Goal: Task Accomplishment & Management: Manage account settings

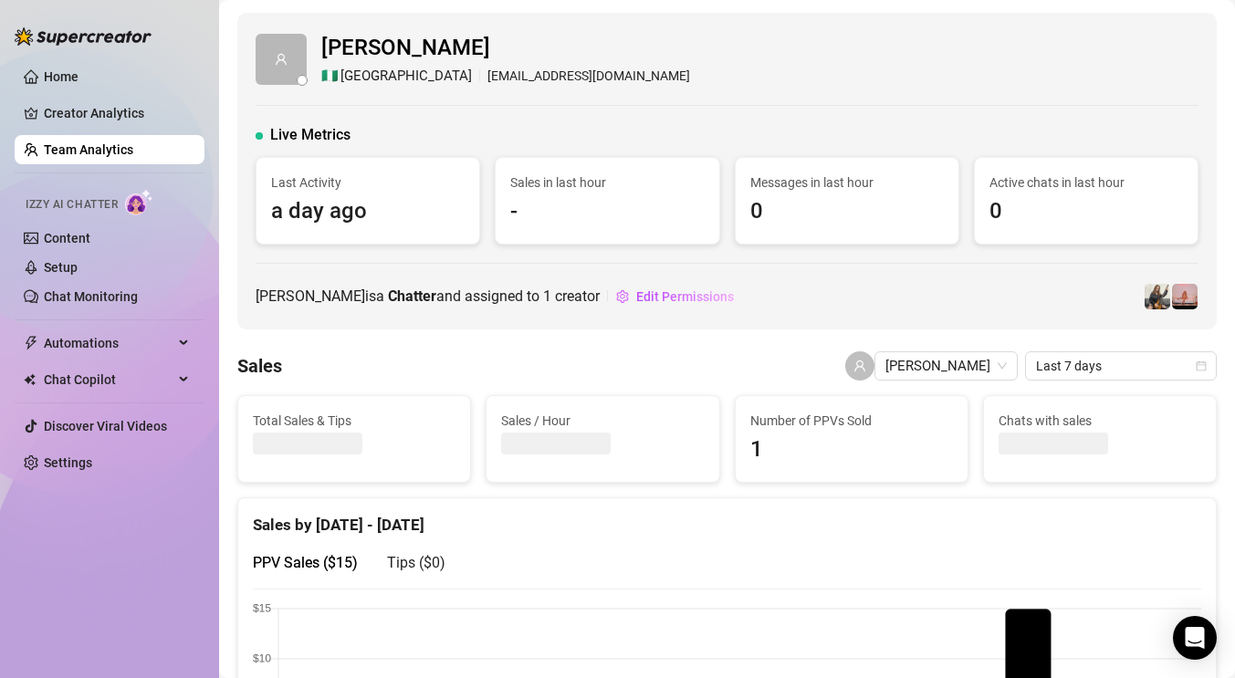
click at [110, 148] on link "Team Analytics" at bounding box center [88, 149] width 89 height 15
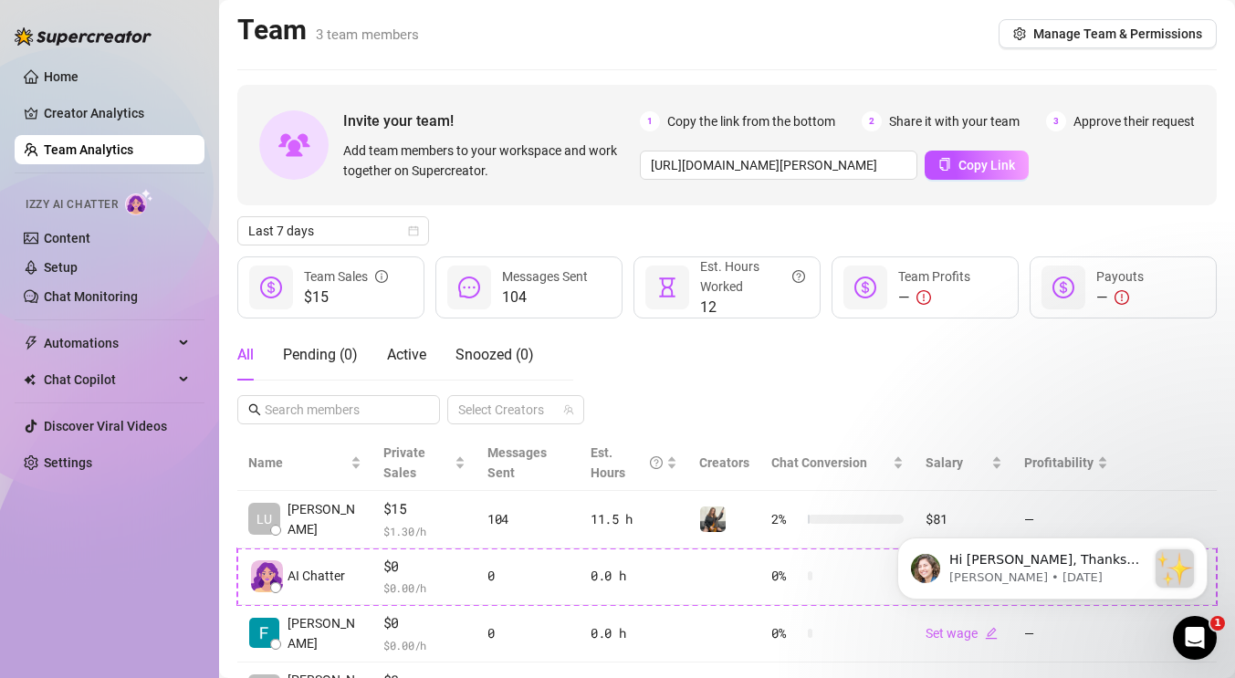
scroll to position [59, 0]
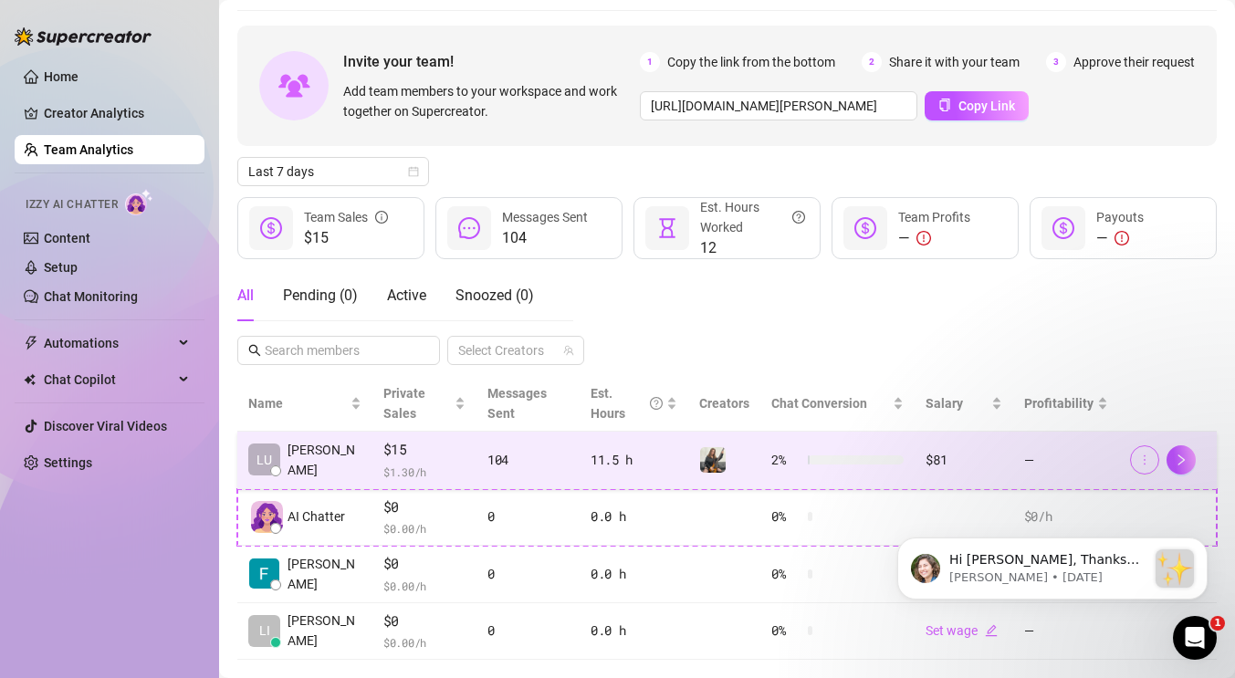
click at [1139, 459] on icon "more" at bounding box center [1145, 460] width 13 height 13
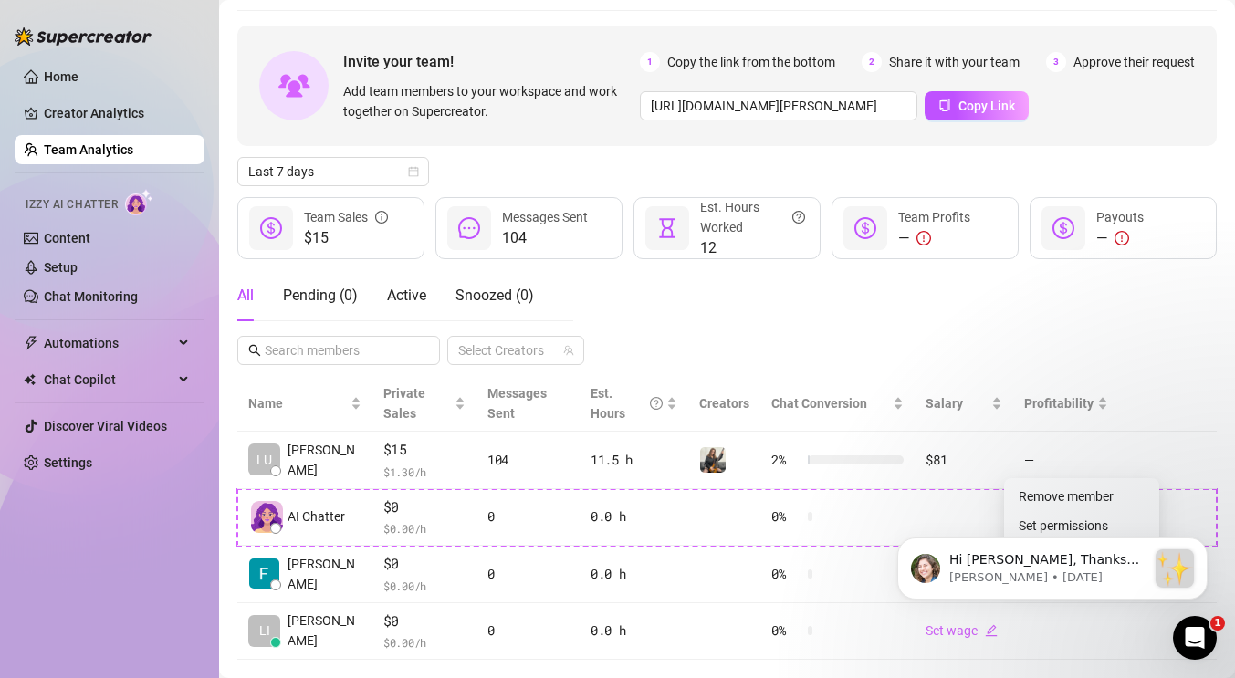
scroll to position [60, 0]
click at [1098, 490] on link "Remove member" at bounding box center [1066, 495] width 95 height 15
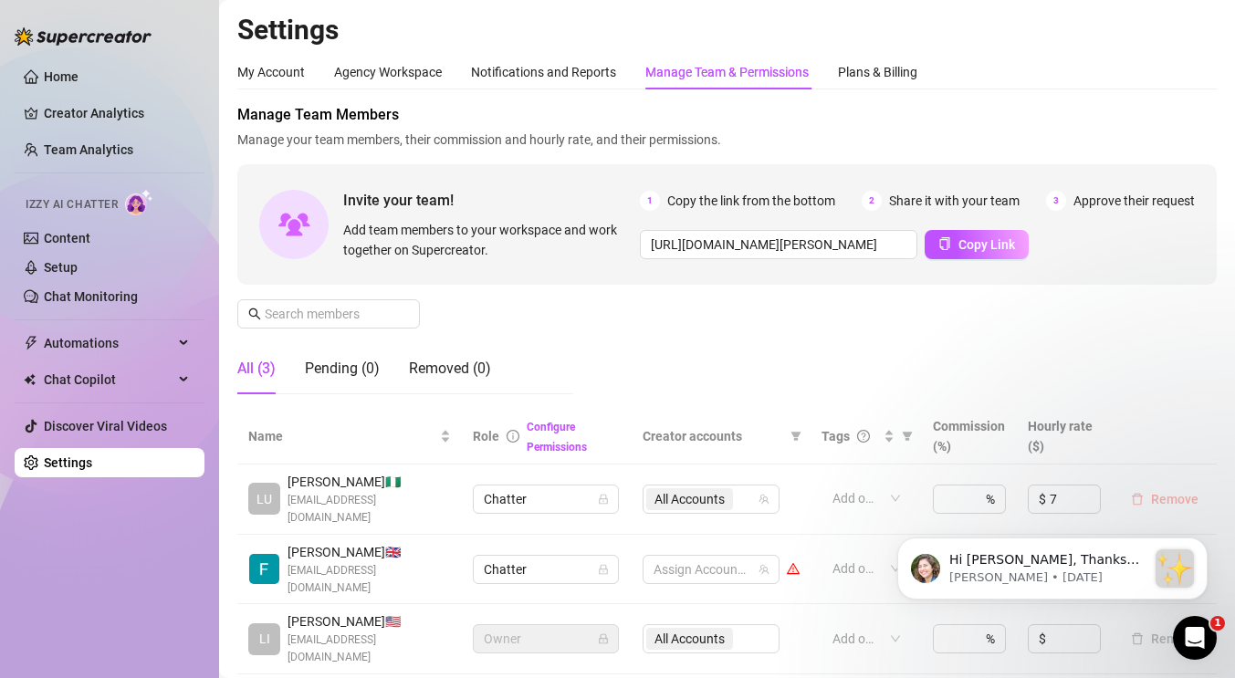
click at [1160, 492] on span "Remove" at bounding box center [1174, 499] width 47 height 15
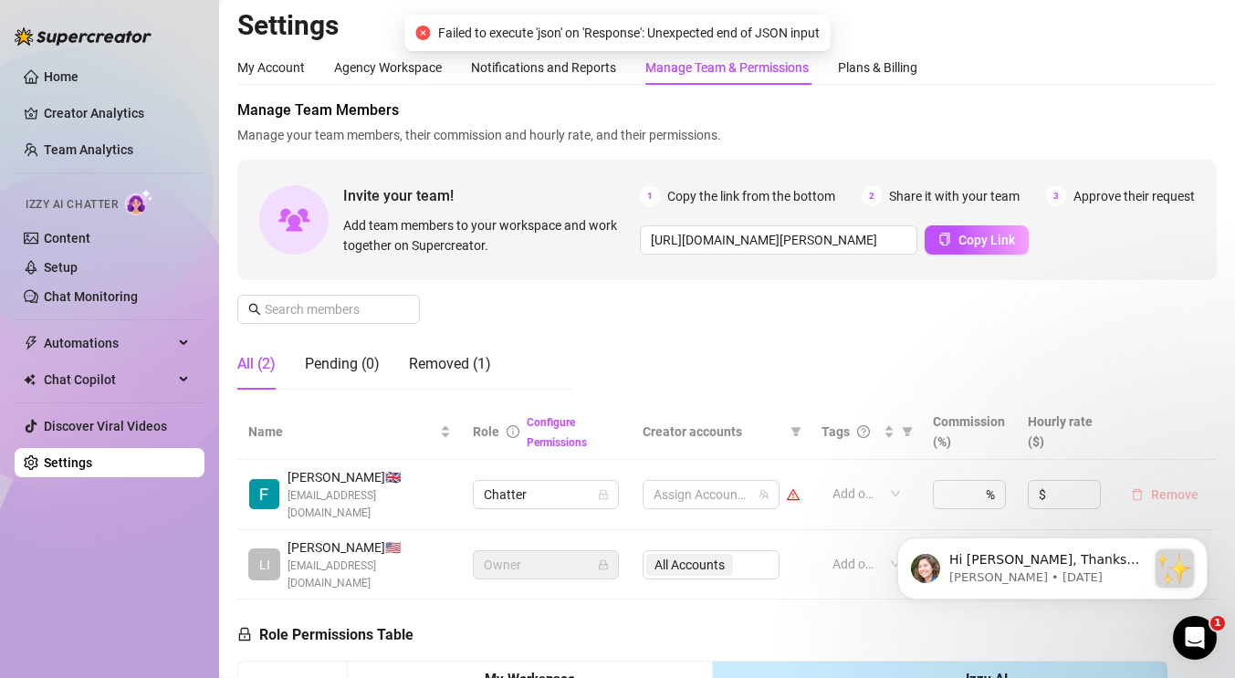
scroll to position [8, 0]
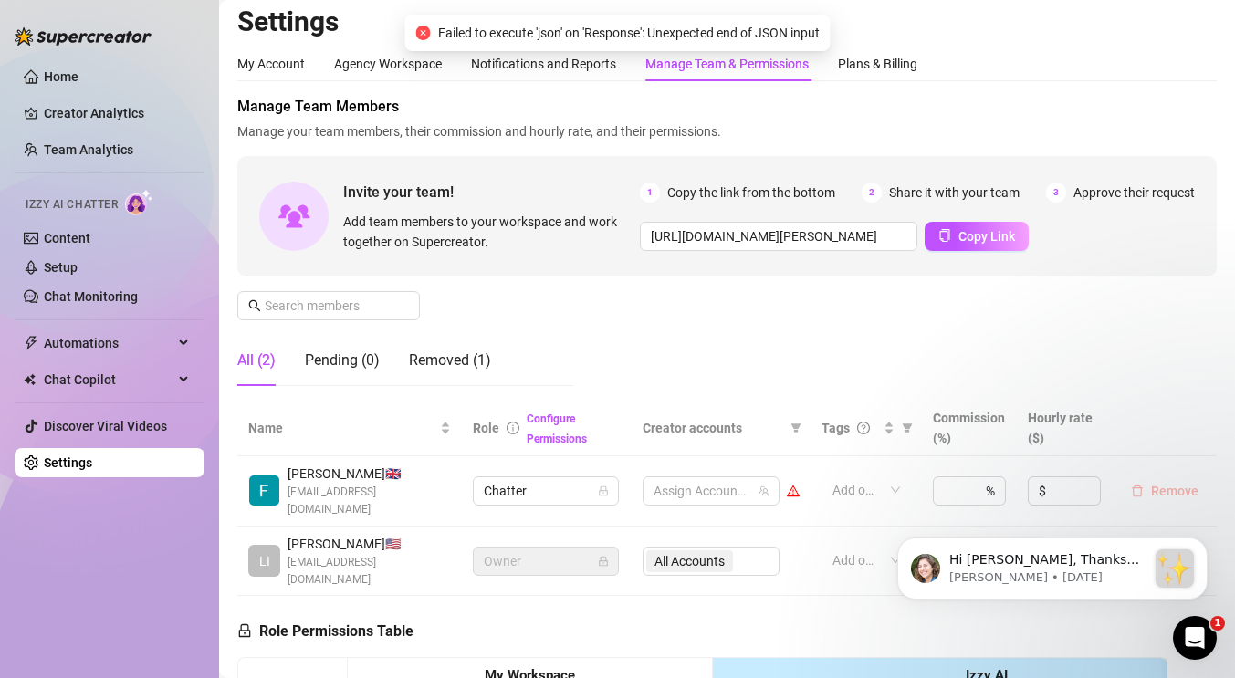
click at [1172, 484] on span "Remove" at bounding box center [1174, 491] width 47 height 15
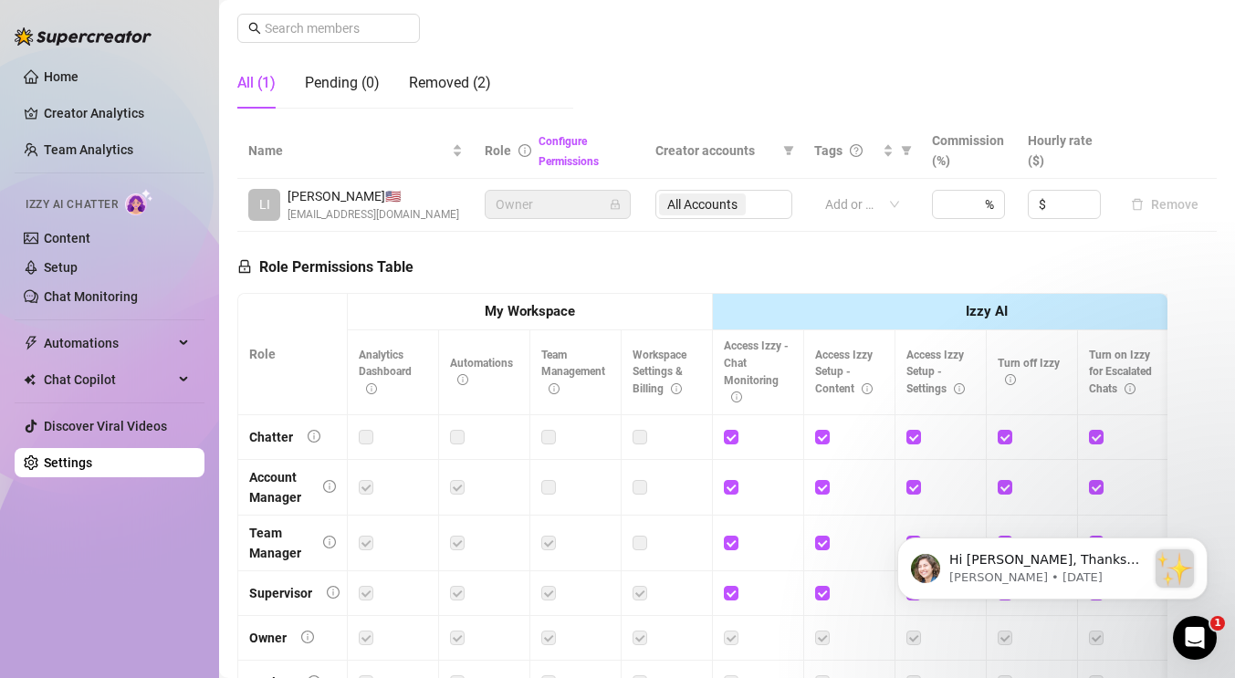
scroll to position [0, 0]
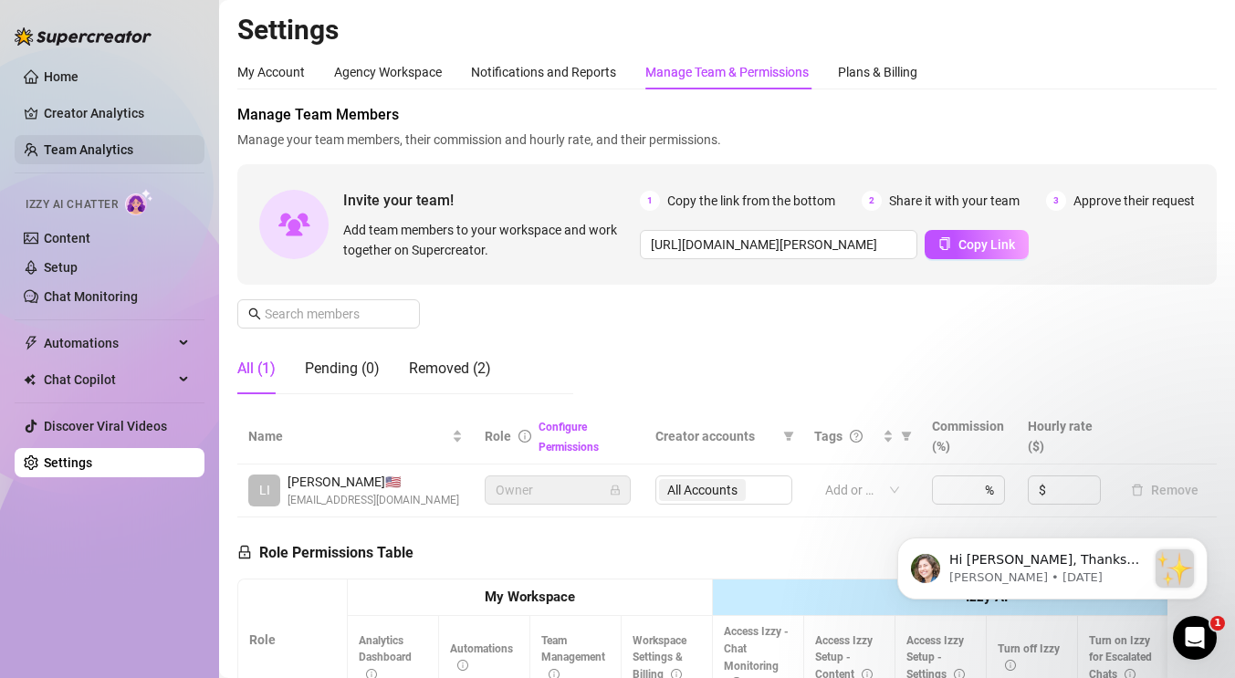
click at [87, 145] on link "Team Analytics" at bounding box center [88, 149] width 89 height 15
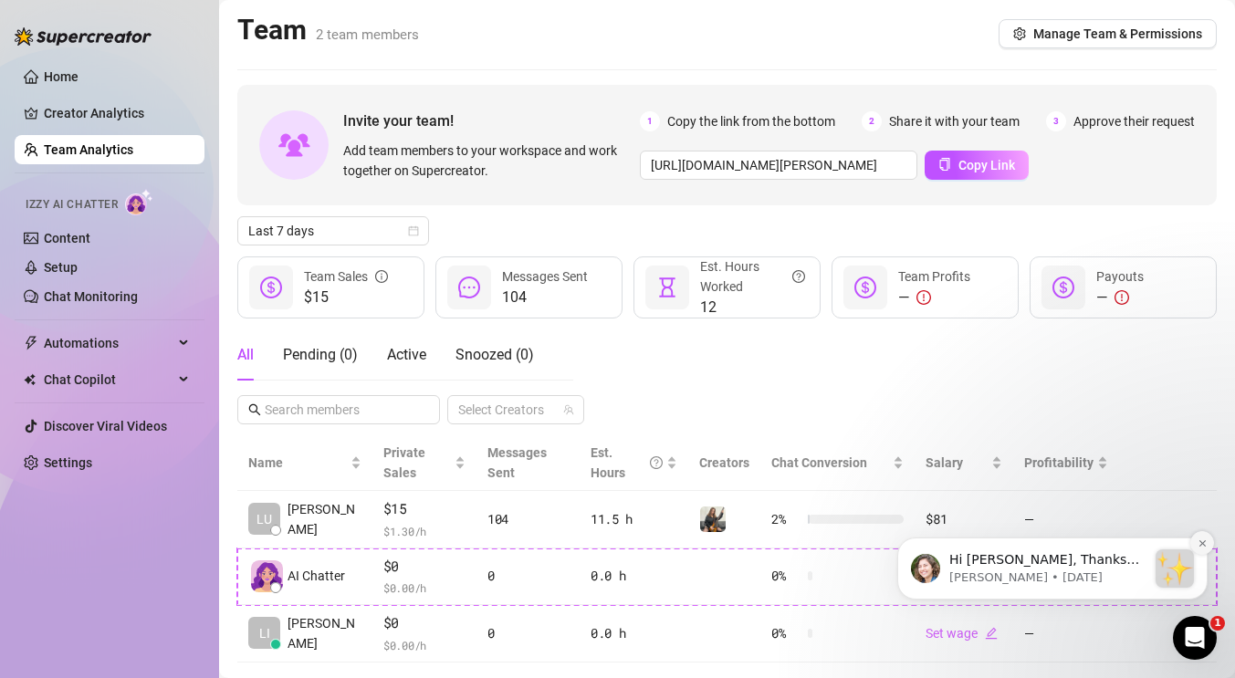
click at [1203, 541] on icon "Dismiss notification" at bounding box center [1202, 543] width 6 height 6
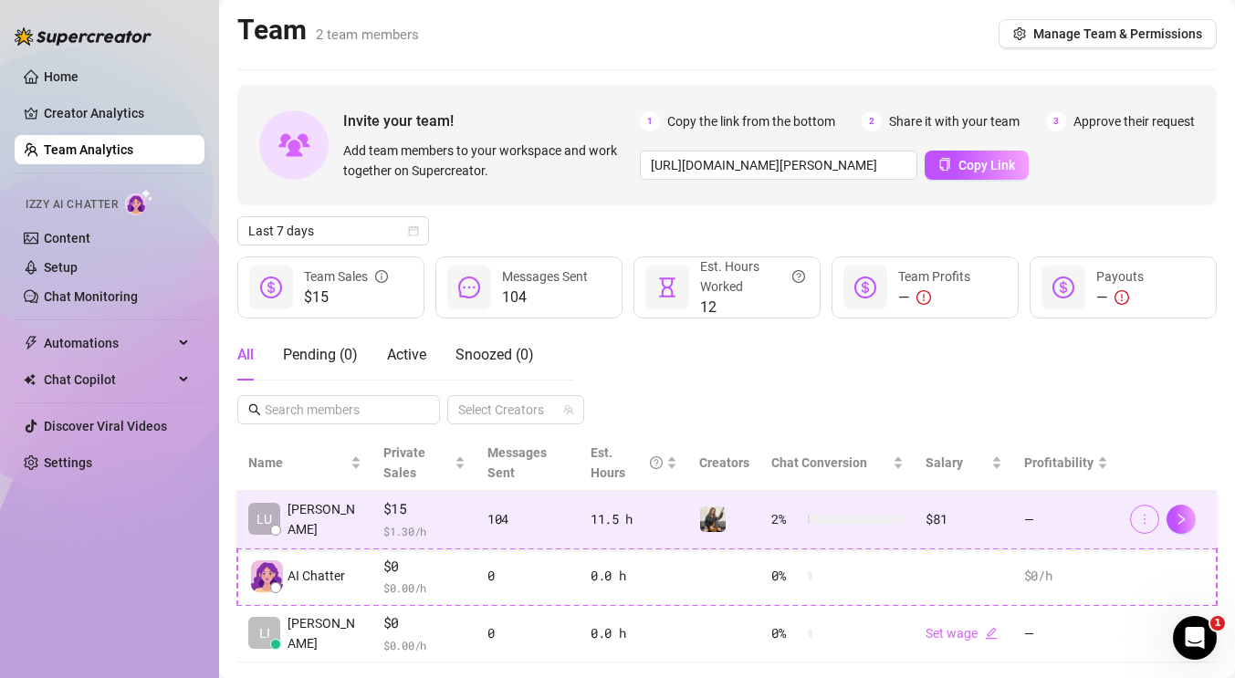
click at [1149, 520] on icon "more" at bounding box center [1145, 519] width 13 height 13
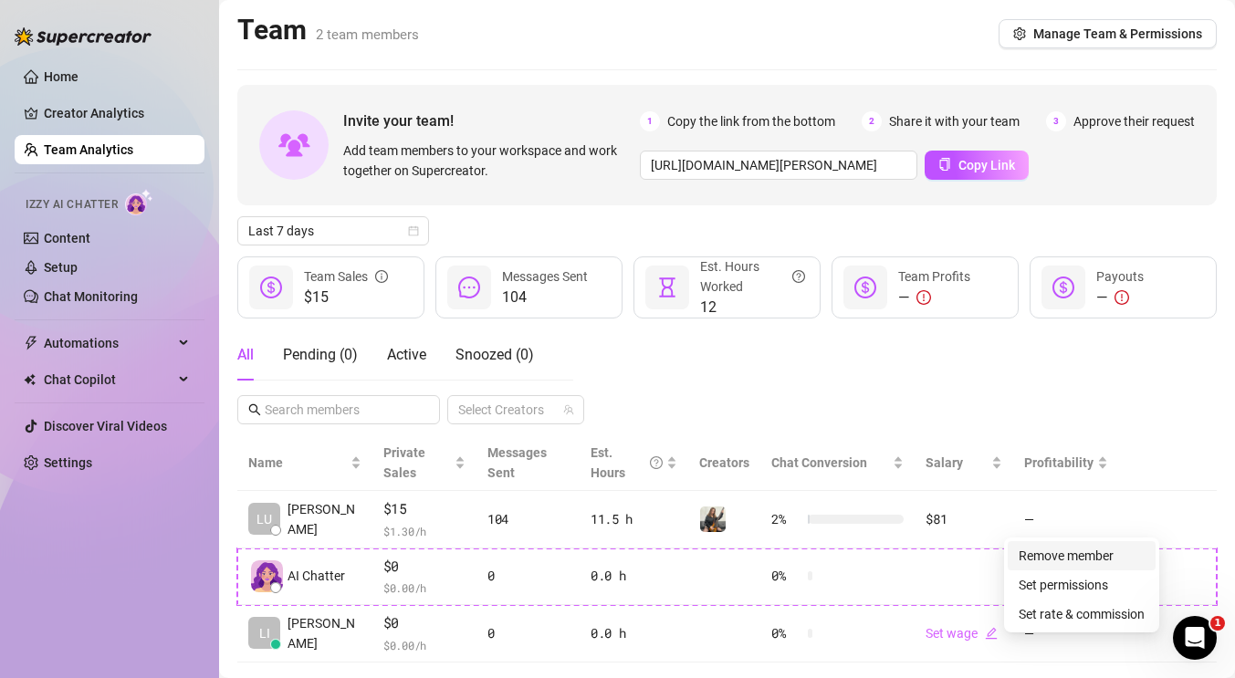
click at [1102, 558] on link "Remove member" at bounding box center [1066, 556] width 95 height 15
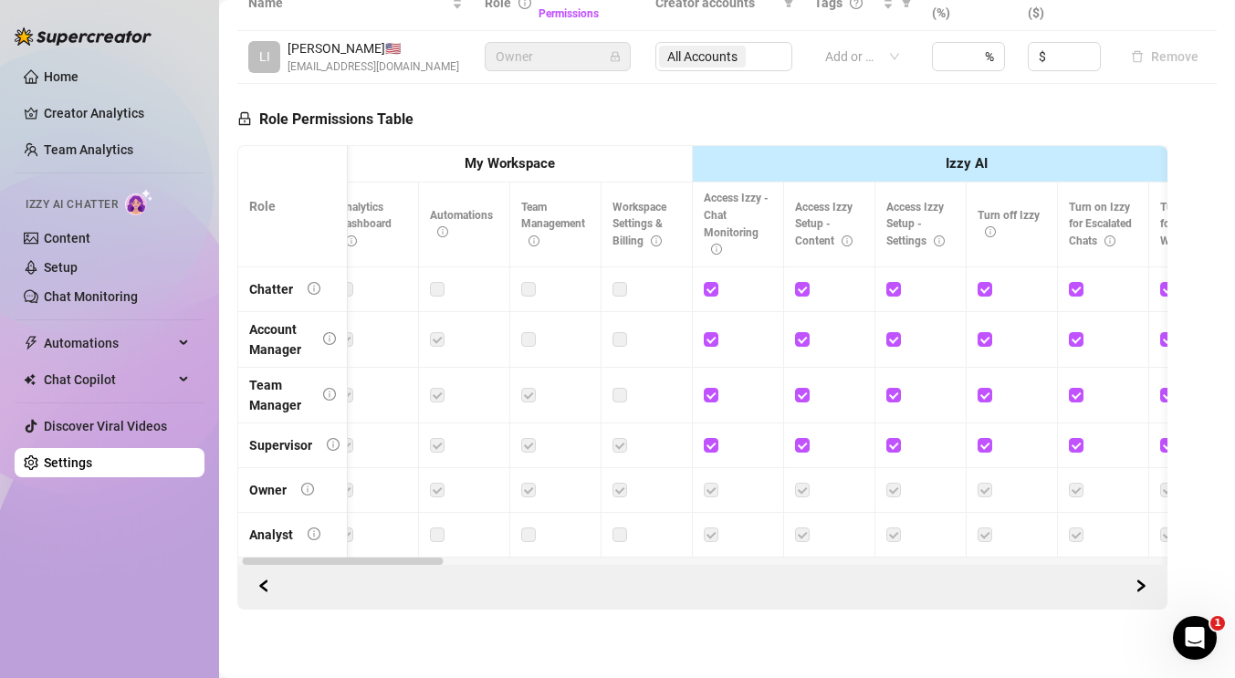
scroll to position [0, 19]
click at [82, 150] on link "Team Analytics" at bounding box center [88, 149] width 89 height 15
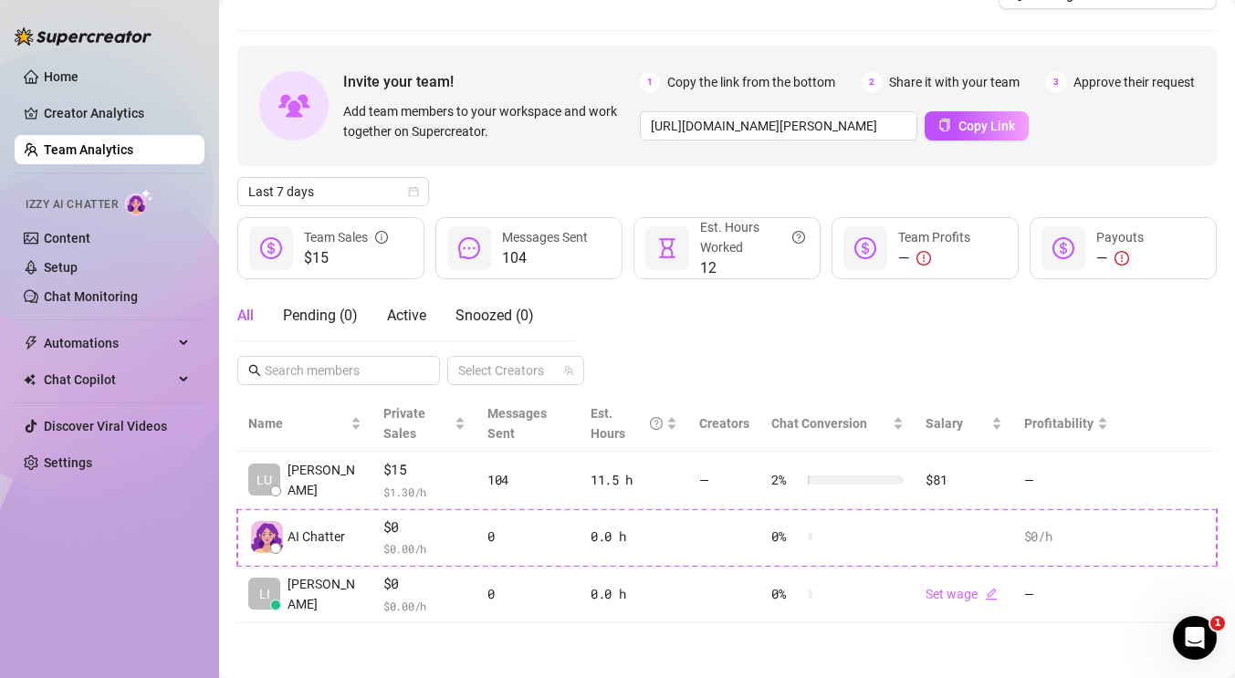
scroll to position [38, 0]
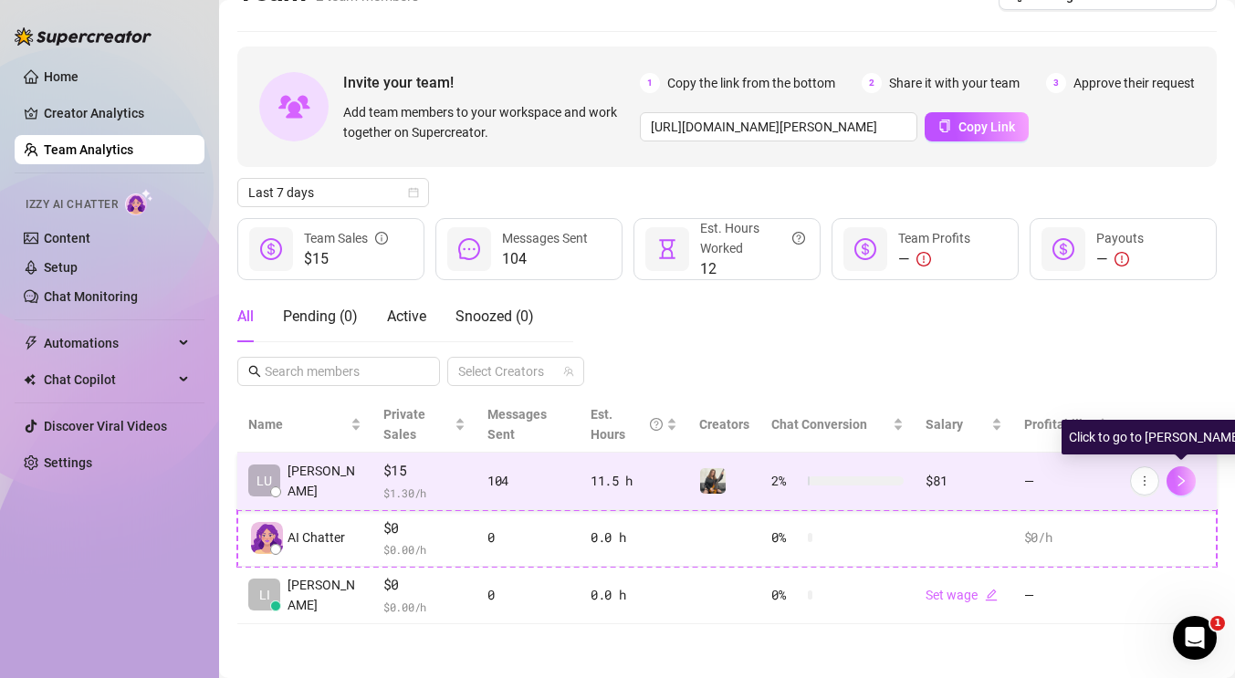
click at [1188, 477] on button "button" at bounding box center [1181, 481] width 29 height 29
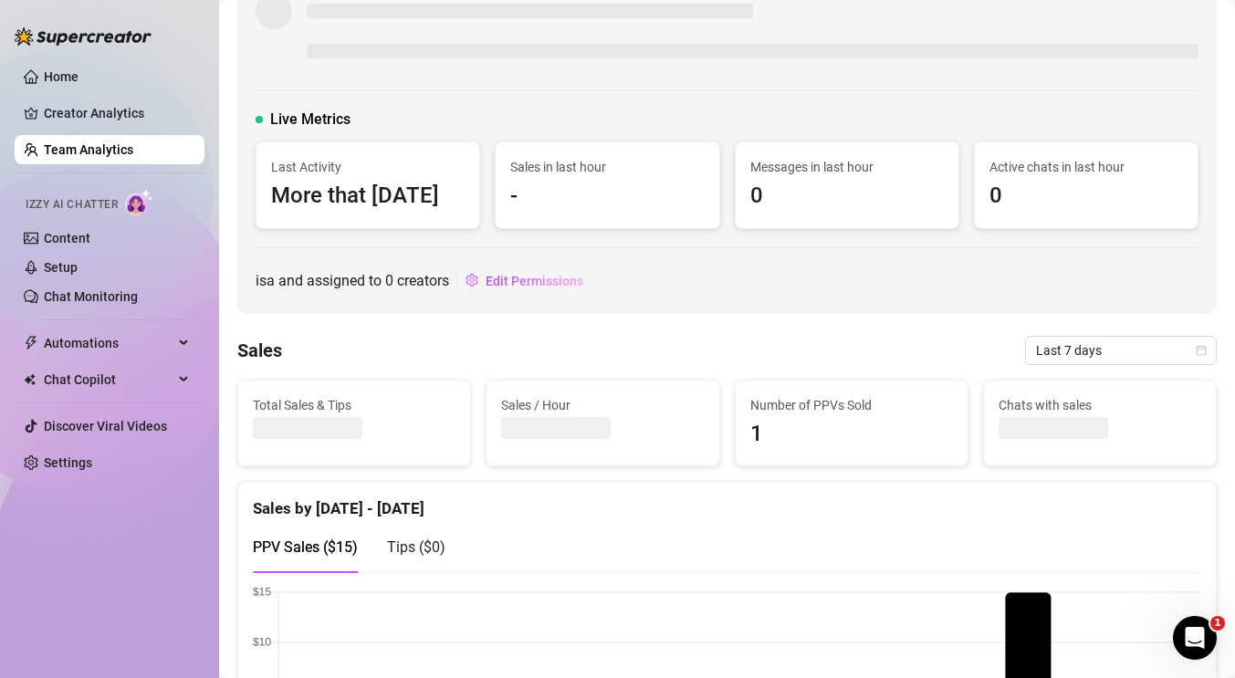
click at [50, 151] on link "Team Analytics" at bounding box center [88, 149] width 89 height 15
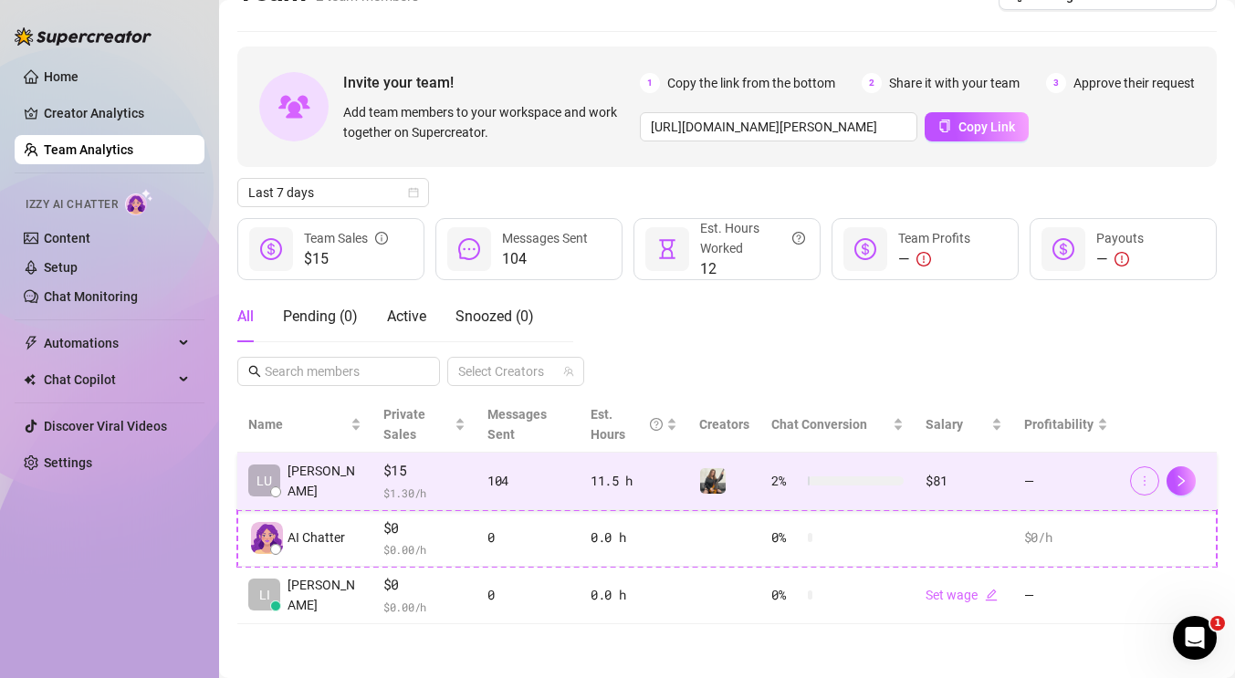
click at [1146, 484] on icon "more" at bounding box center [1145, 481] width 13 height 13
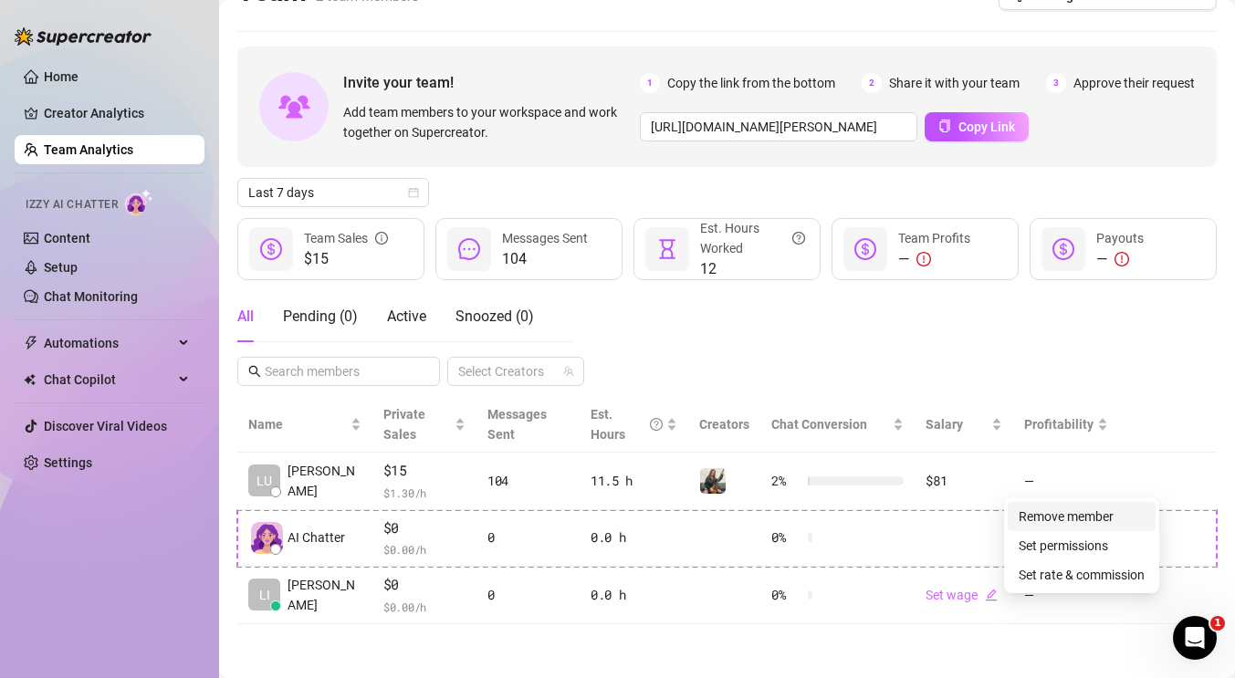
click at [1100, 518] on link "Remove member" at bounding box center [1066, 516] width 95 height 15
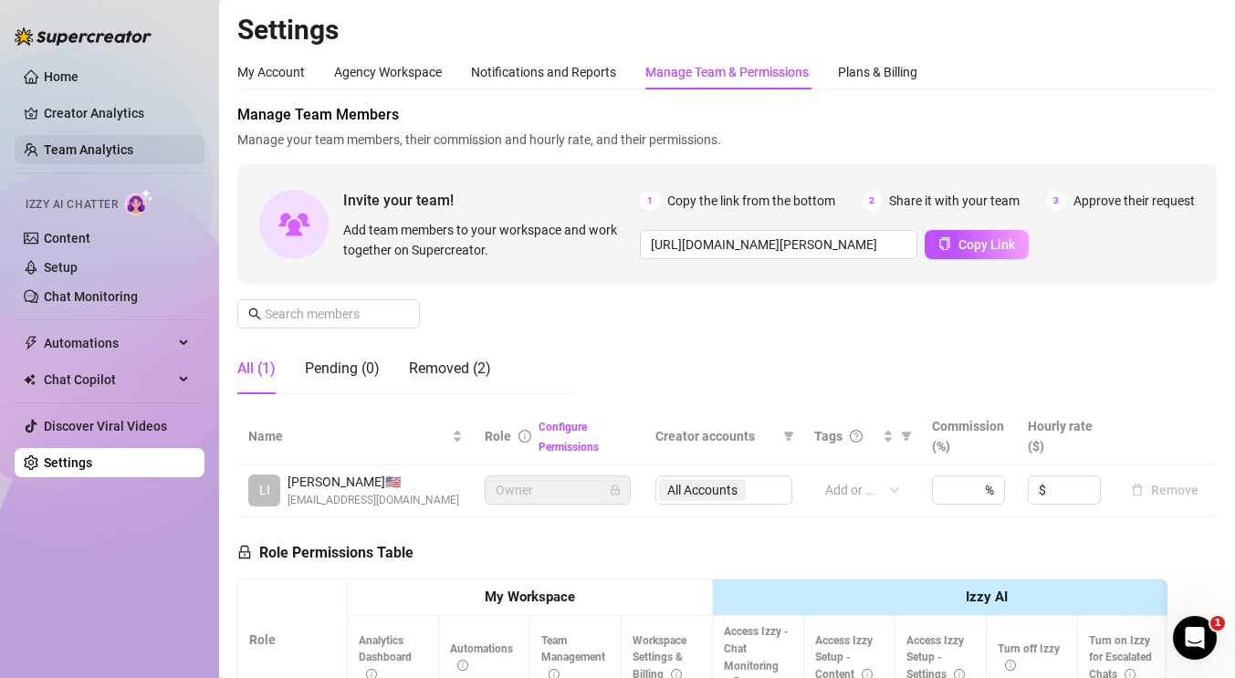
click at [92, 149] on link "Team Analytics" at bounding box center [88, 149] width 89 height 15
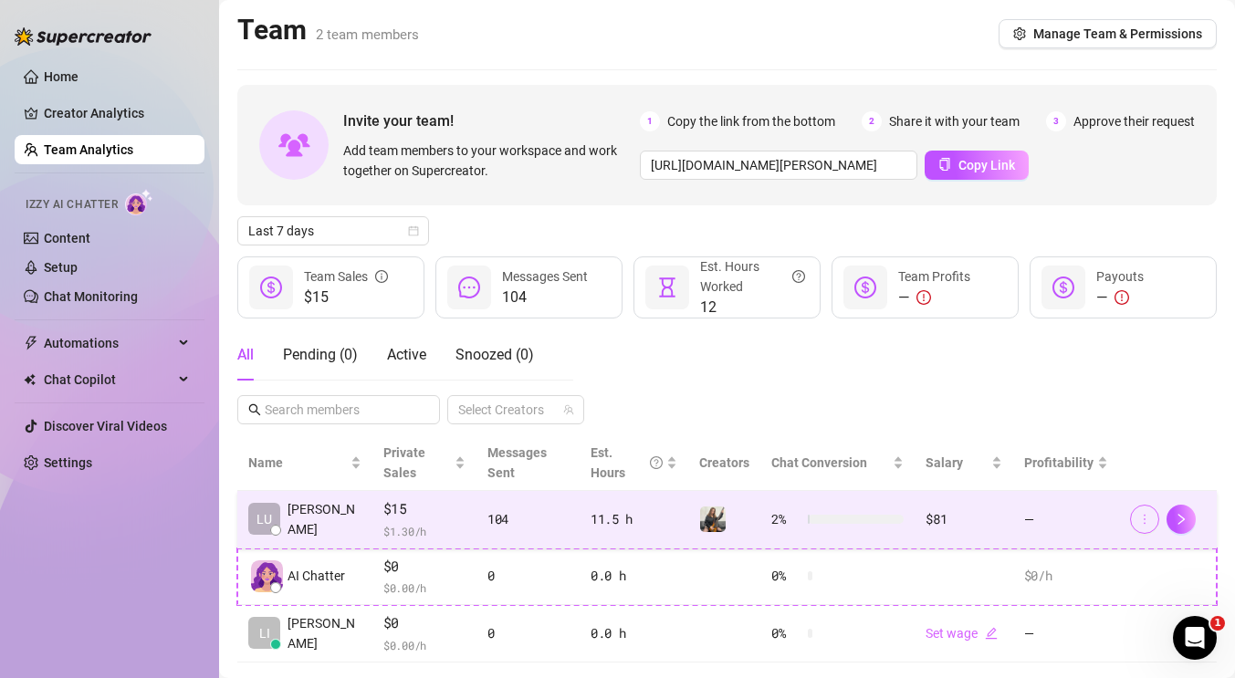
click at [1141, 526] on span "button" at bounding box center [1145, 519] width 13 height 15
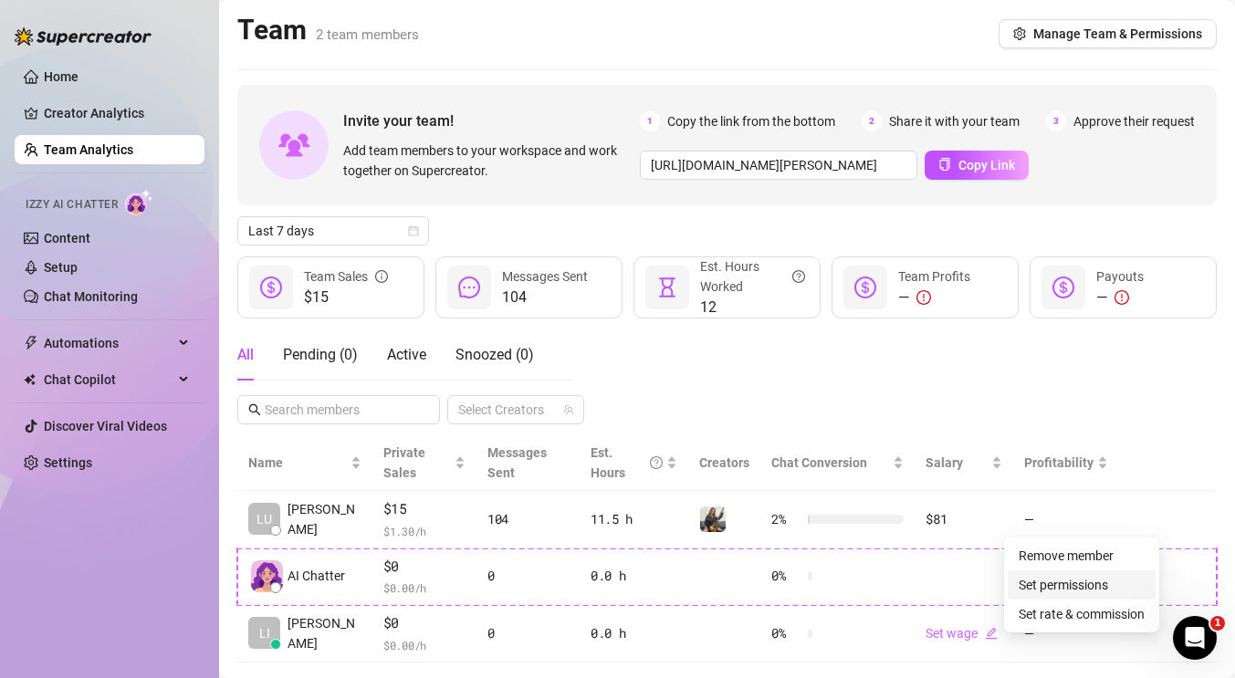
click at [1081, 583] on link "Set permissions" at bounding box center [1063, 585] width 89 height 15
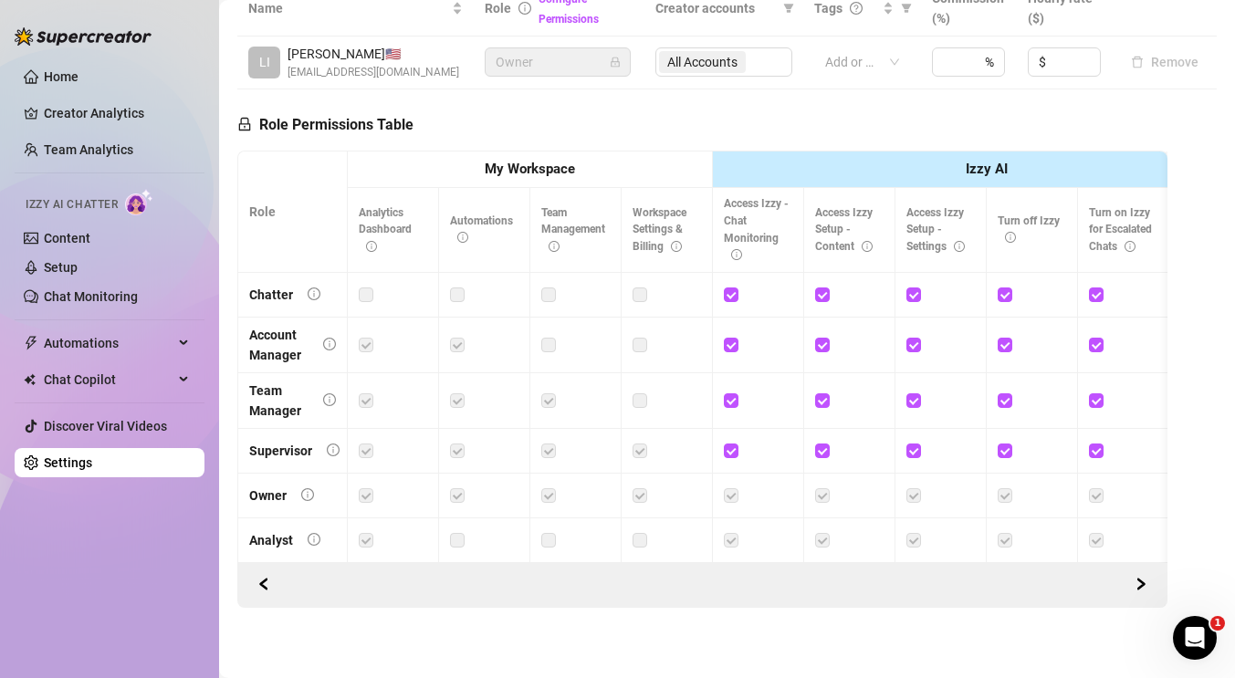
scroll to position [434, 0]
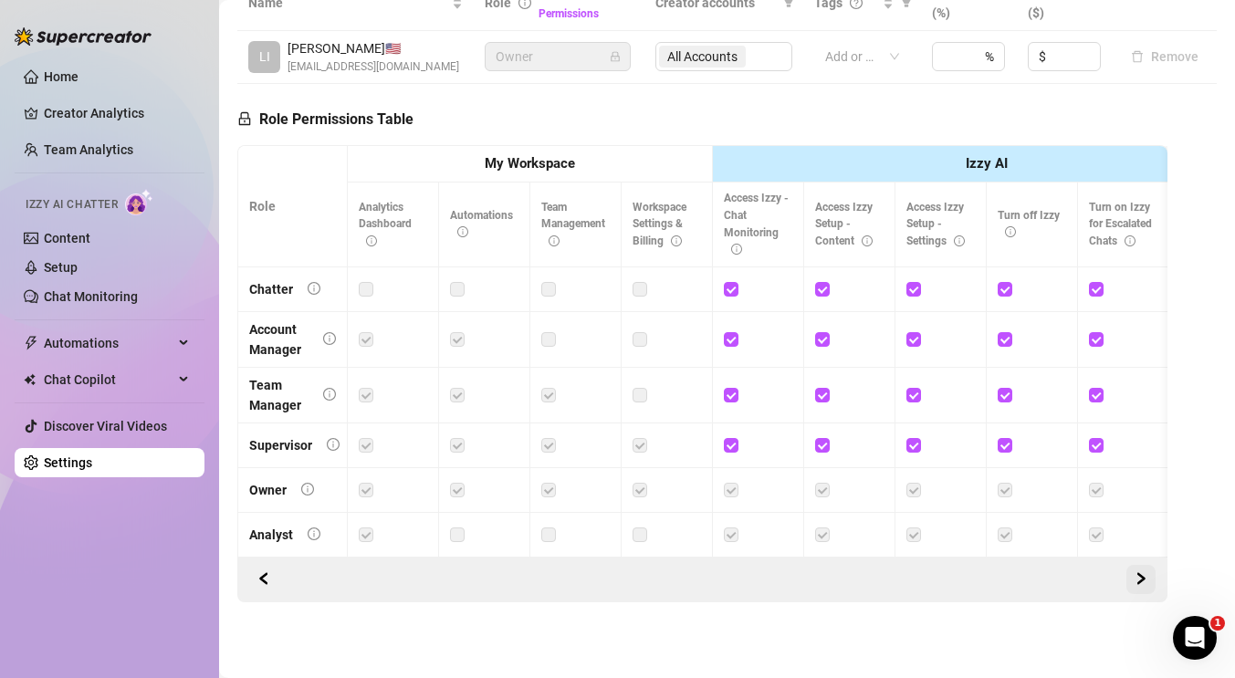
click at [1147, 575] on icon "right" at bounding box center [1141, 578] width 13 height 13
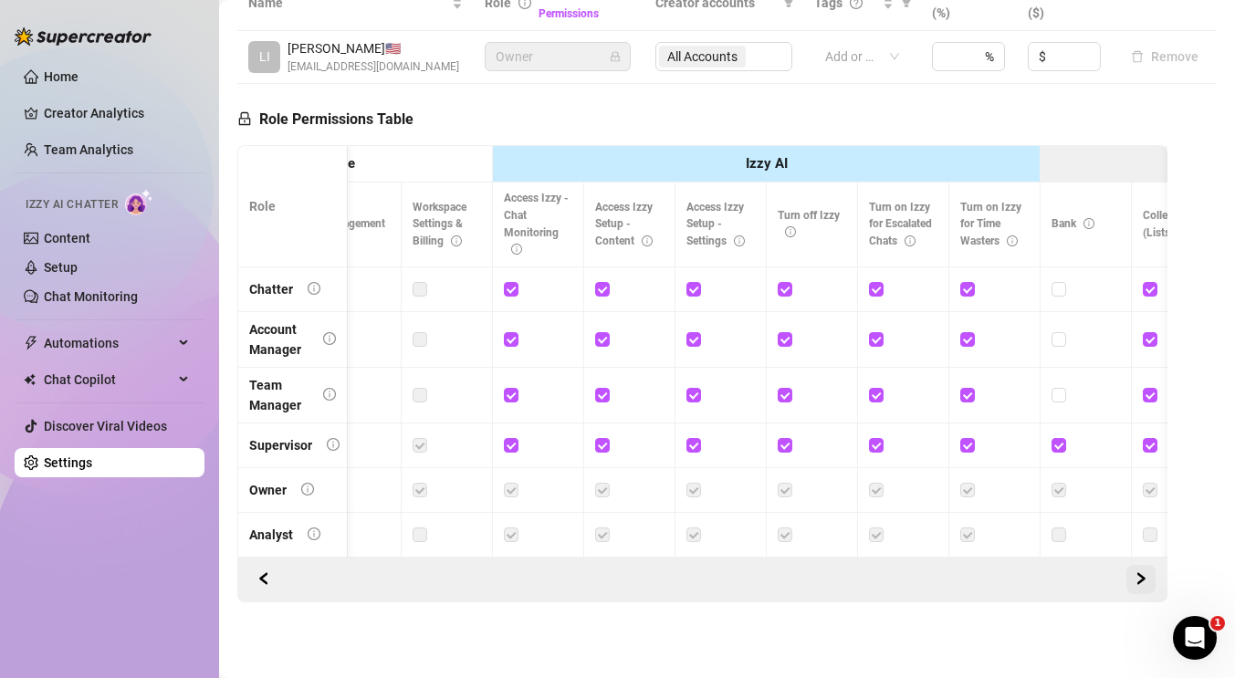
scroll to position [0, 274]
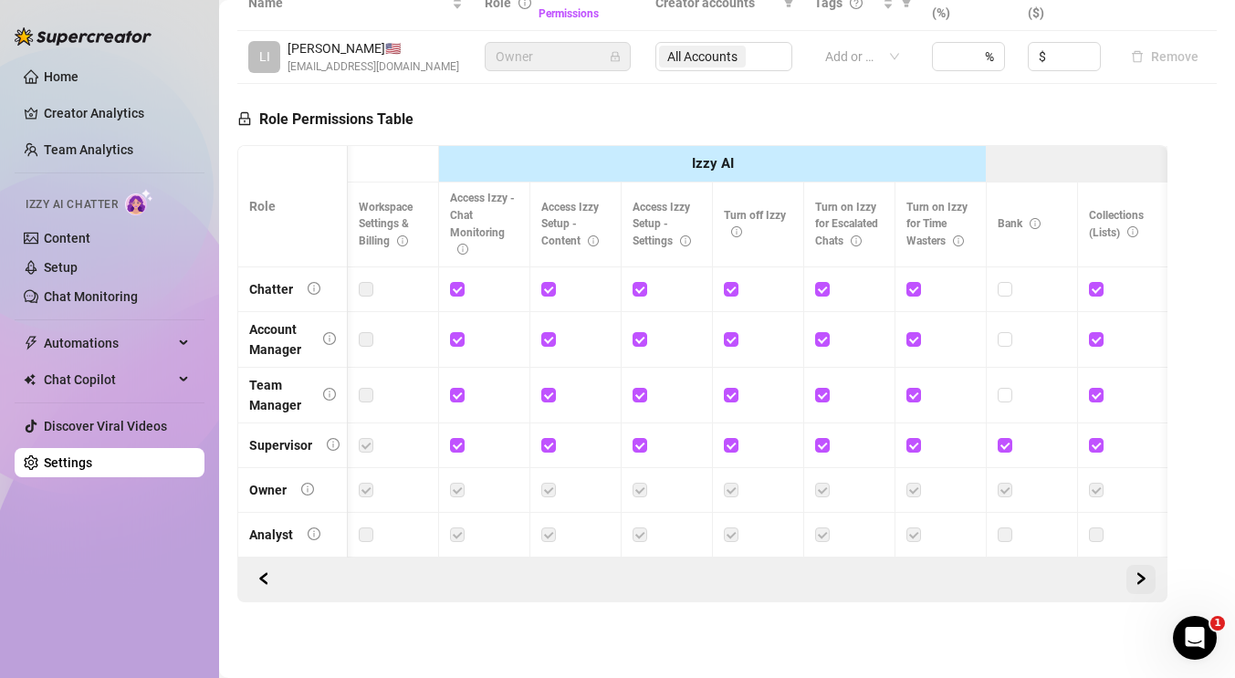
click at [1147, 576] on icon "right" at bounding box center [1141, 578] width 13 height 13
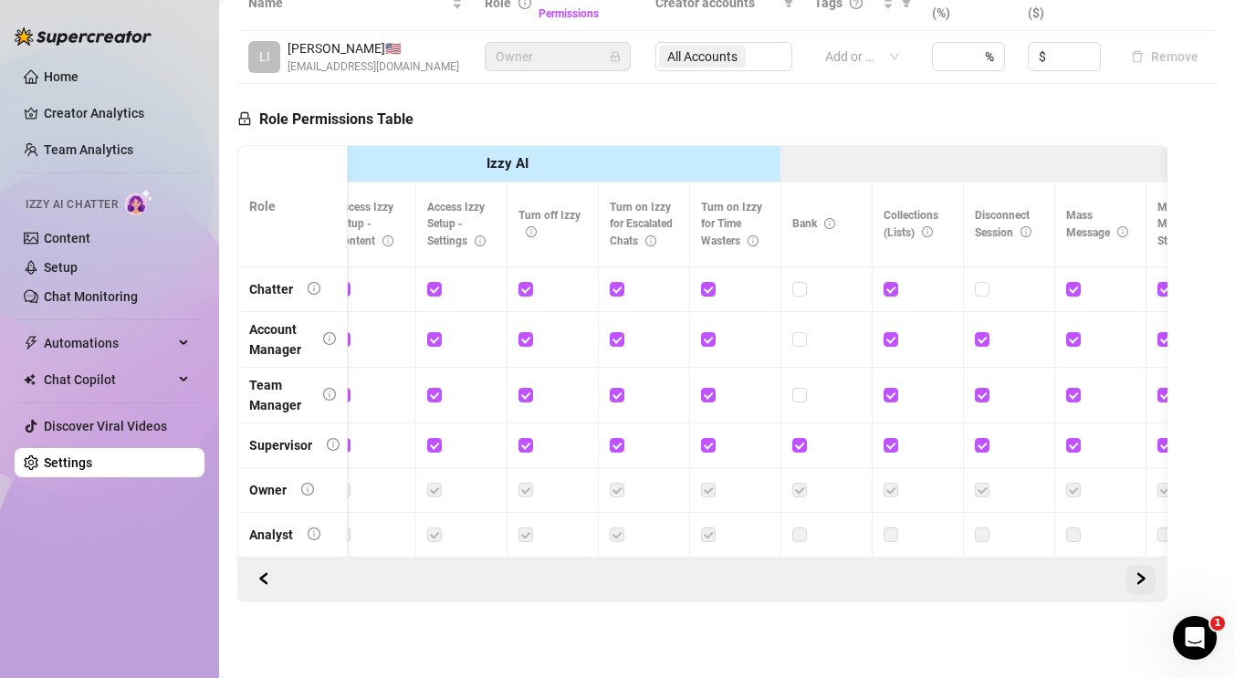
scroll to position [0, 548]
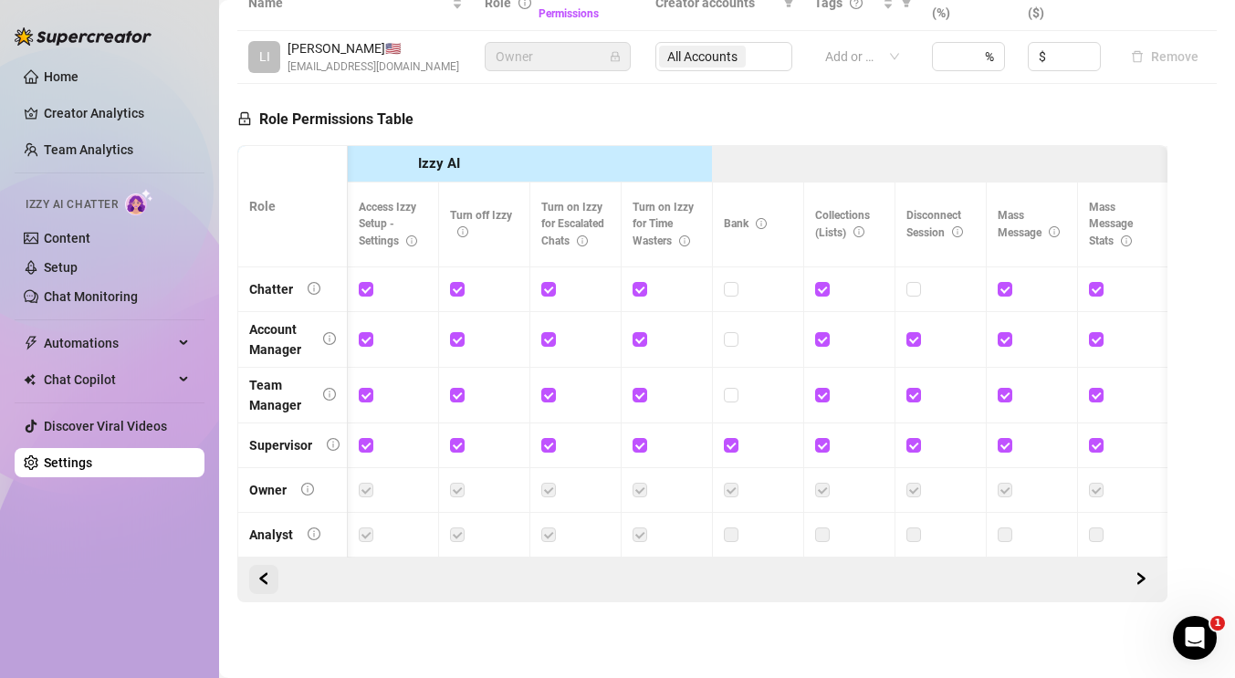
click at [265, 581] on icon "left" at bounding box center [263, 578] width 6 height 11
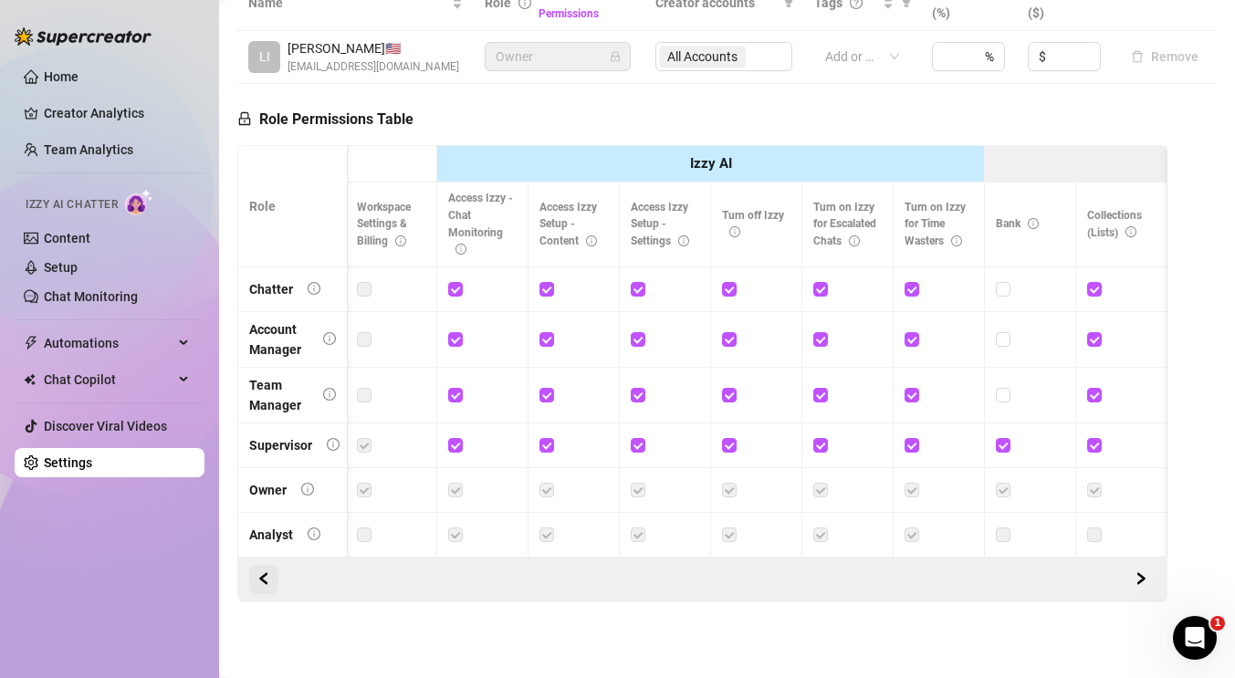
scroll to position [0, 274]
click at [265, 581] on icon "left" at bounding box center [263, 578] width 6 height 11
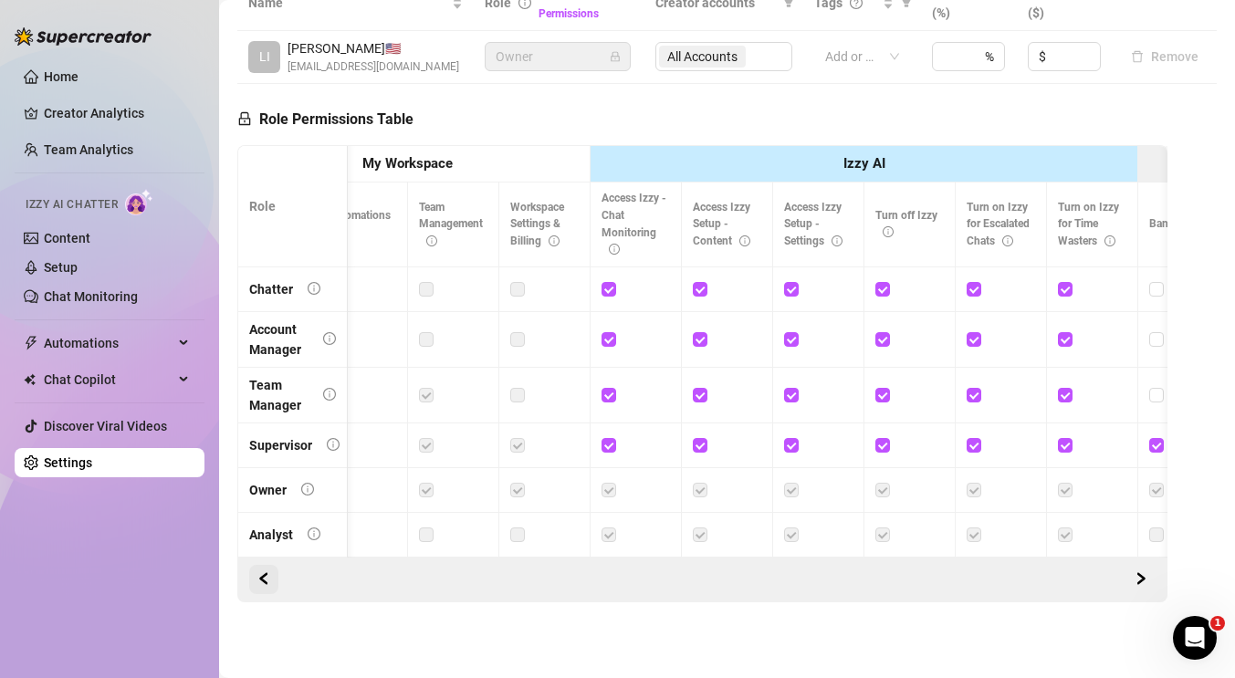
scroll to position [0, 0]
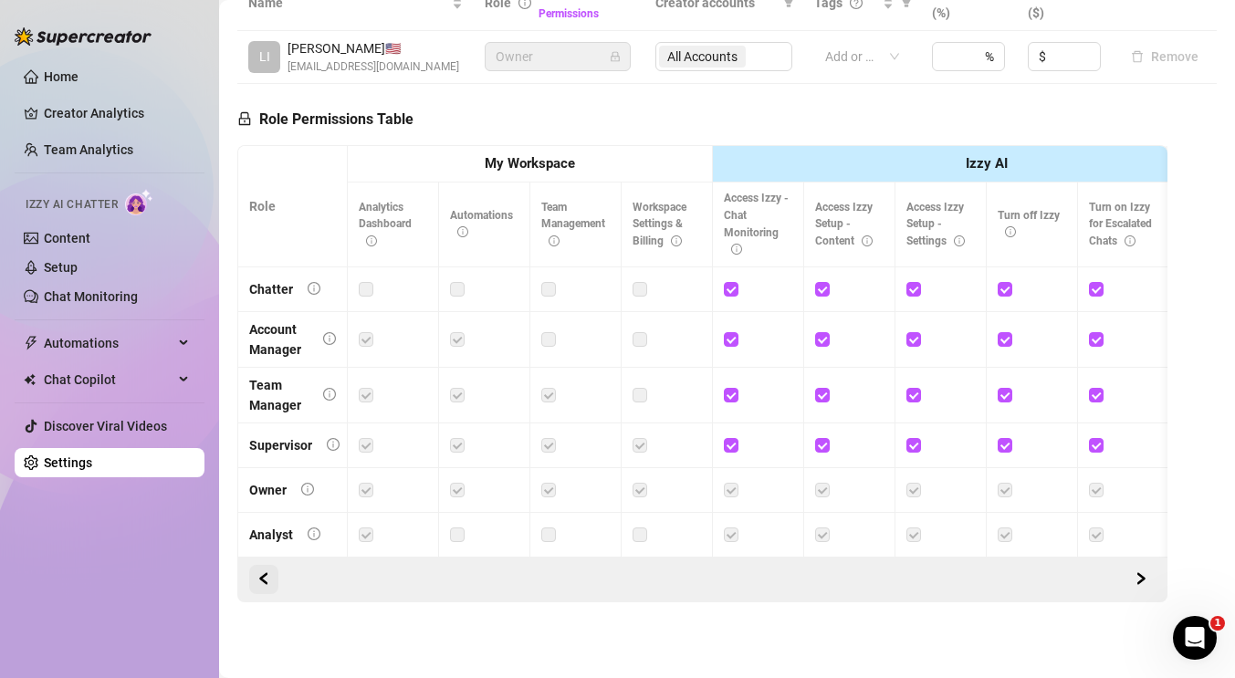
click at [264, 579] on icon "left" at bounding box center [263, 578] width 13 height 13
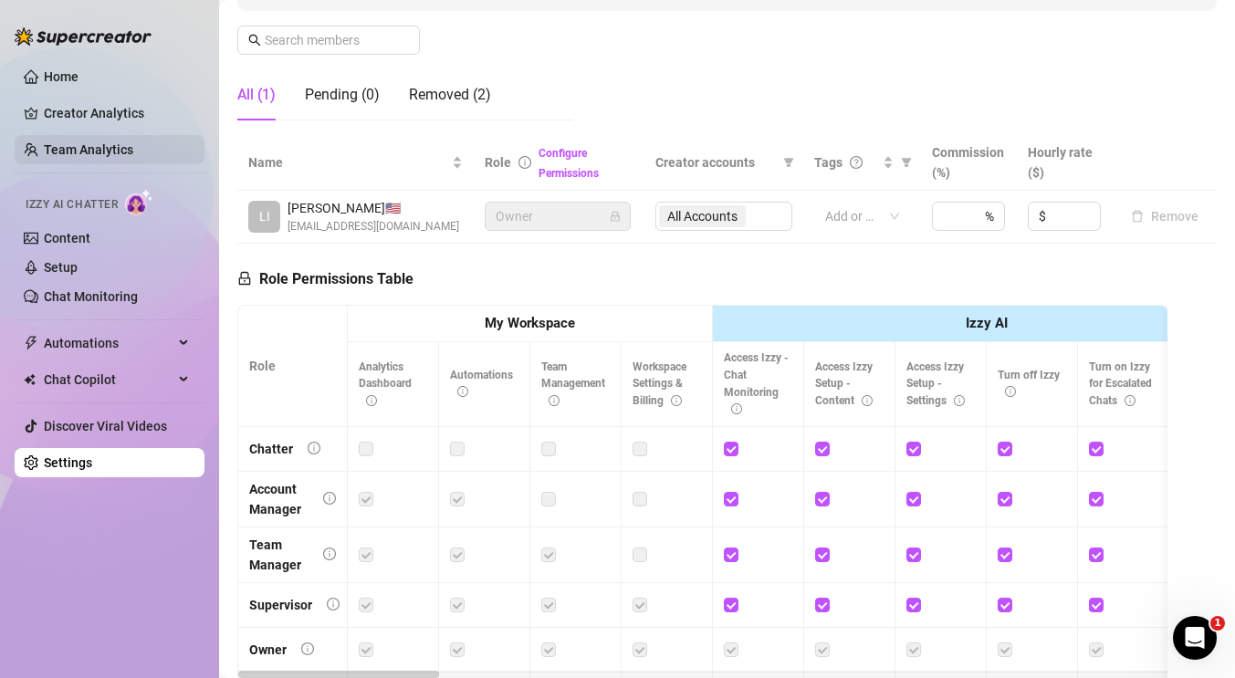
click at [113, 150] on link "Team Analytics" at bounding box center [88, 149] width 89 height 15
